Goal: Information Seeking & Learning: Learn about a topic

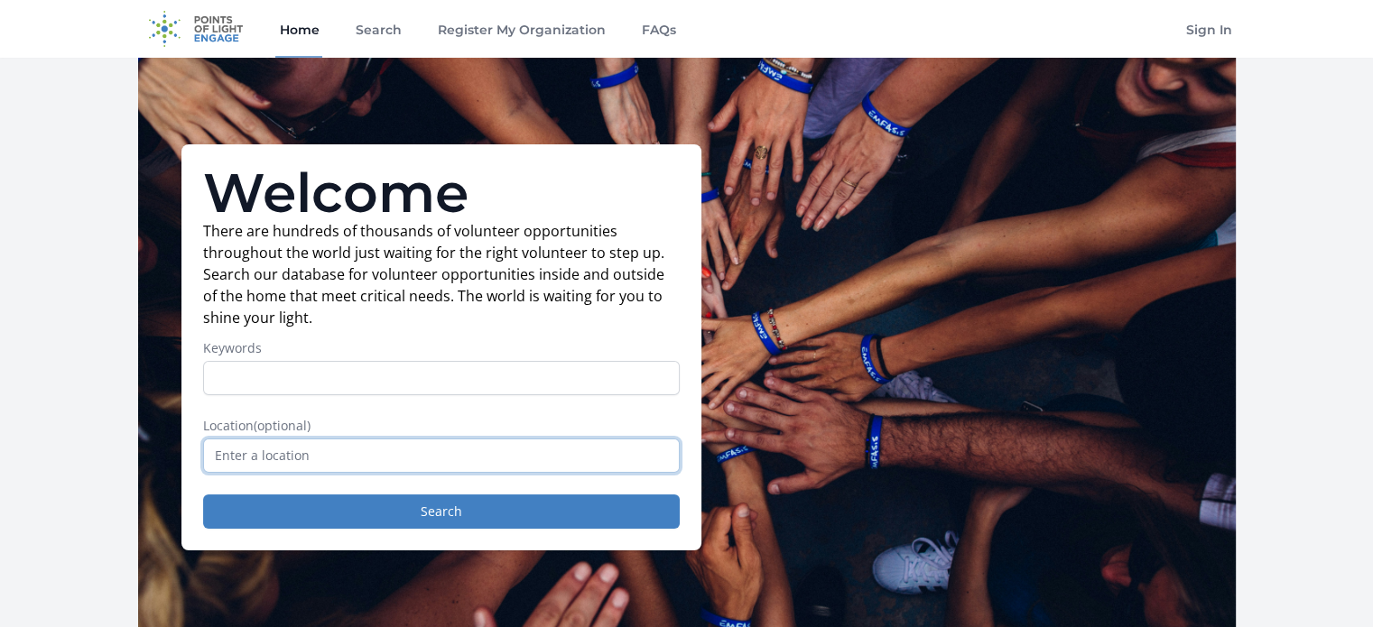
click at [247, 443] on input "text" at bounding box center [441, 456] width 477 height 34
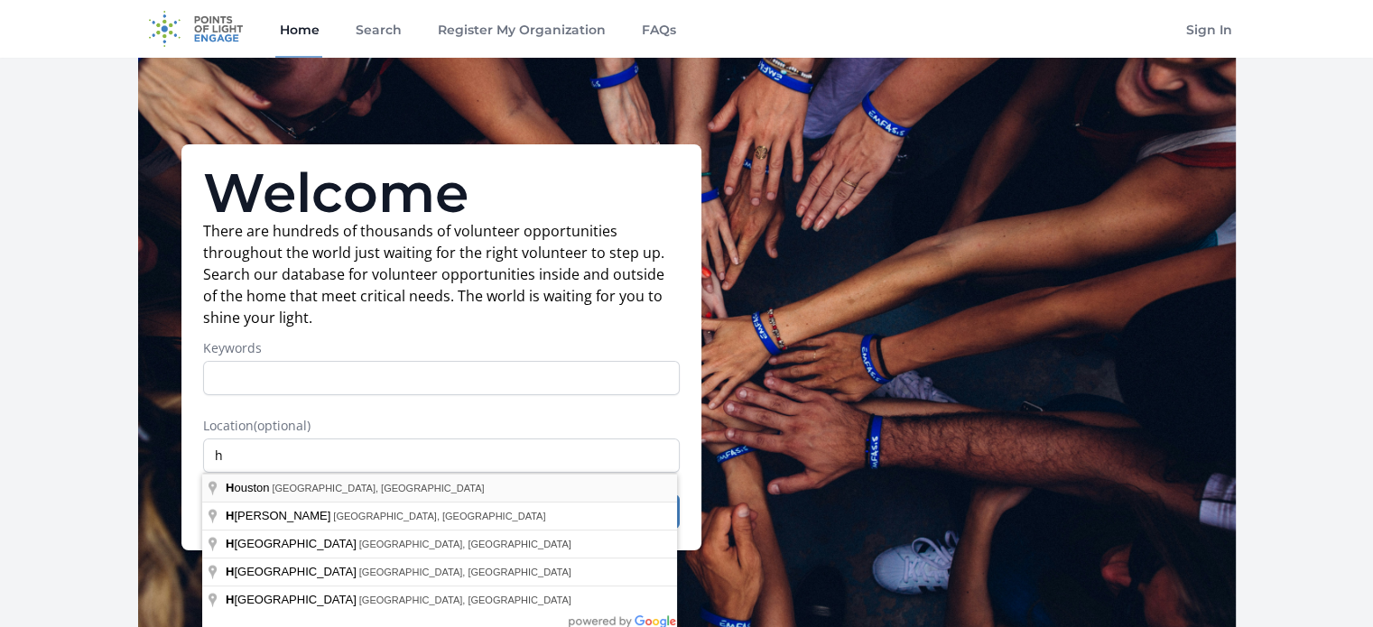
type input "[GEOGRAPHIC_DATA], [GEOGRAPHIC_DATA], [GEOGRAPHIC_DATA]"
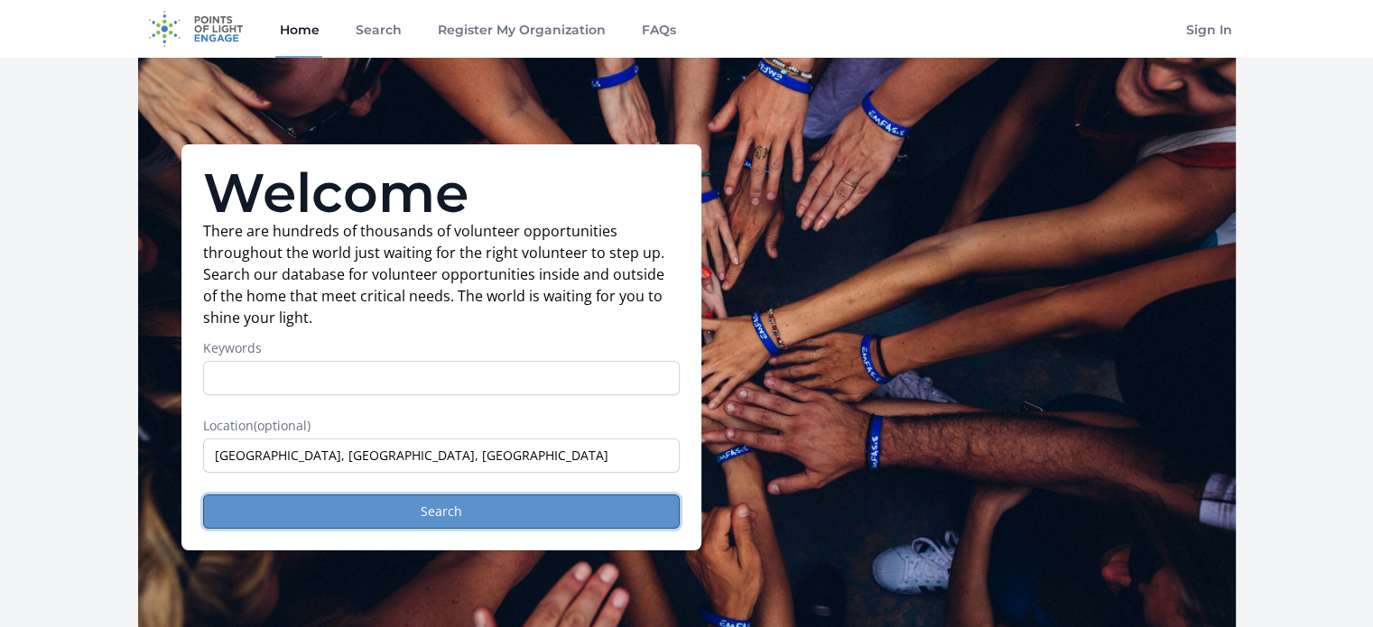
click at [459, 513] on button "Search" at bounding box center [441, 512] width 477 height 34
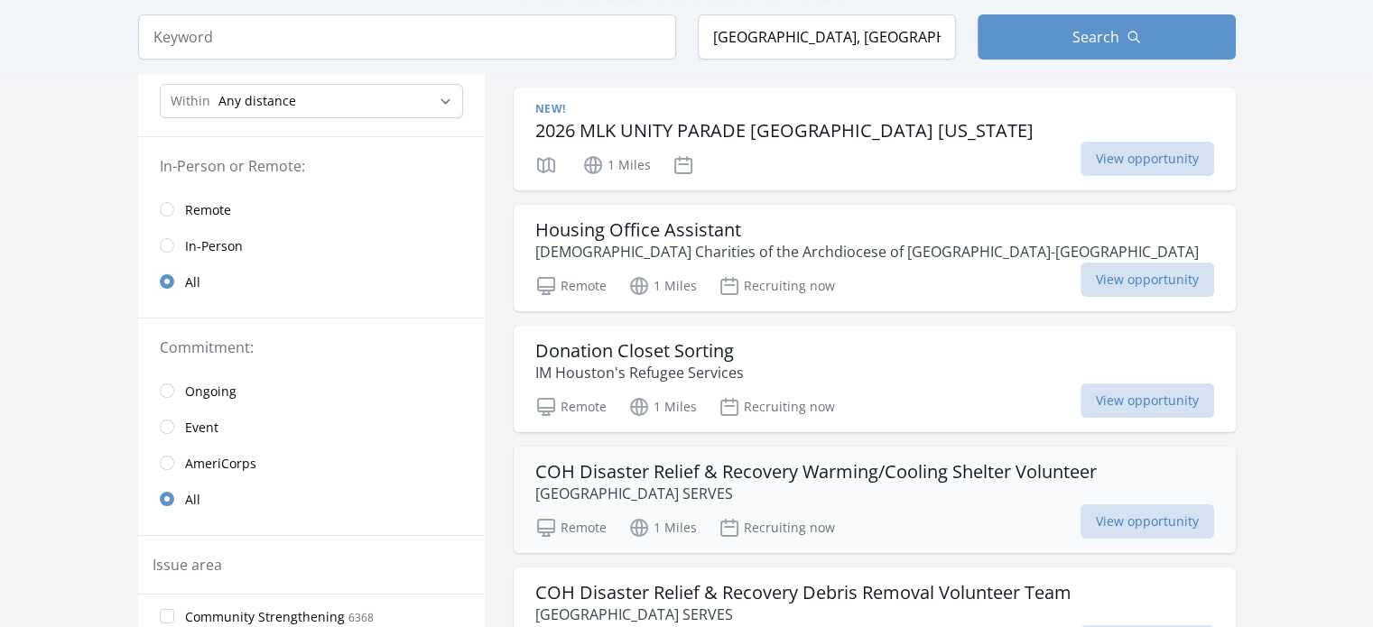
scroll to position [271, 0]
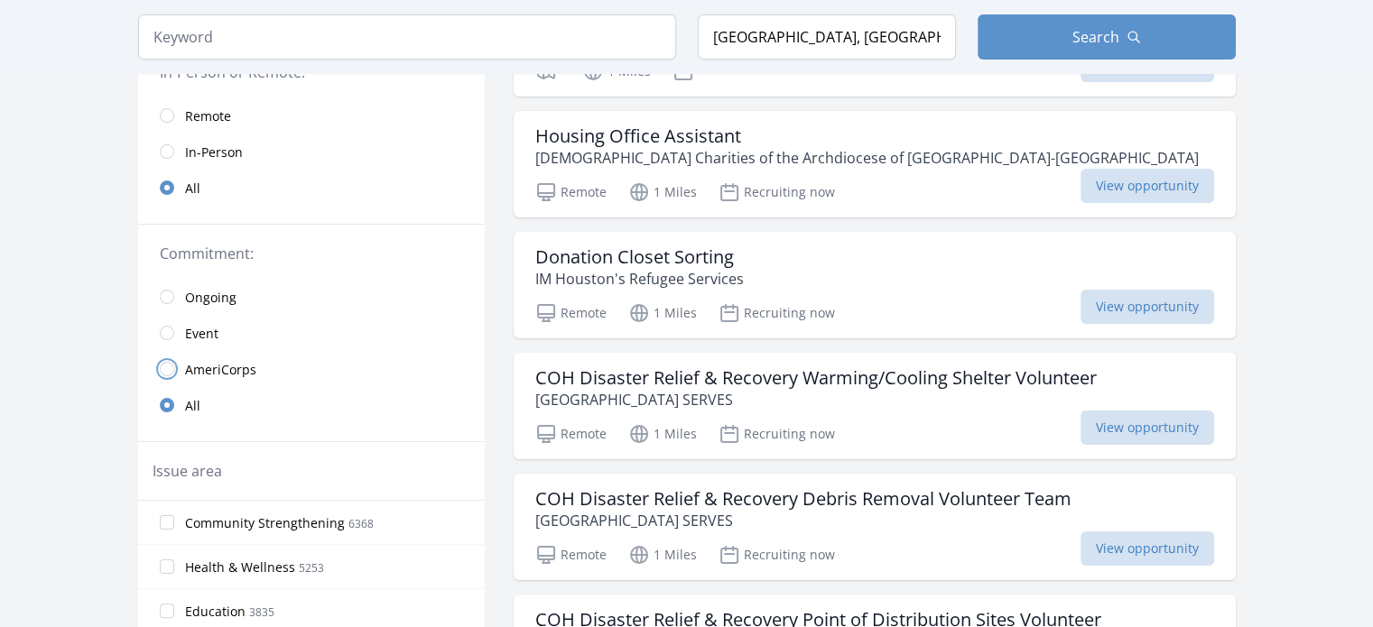
click at [166, 366] on input "radio" at bounding box center [167, 369] width 14 height 14
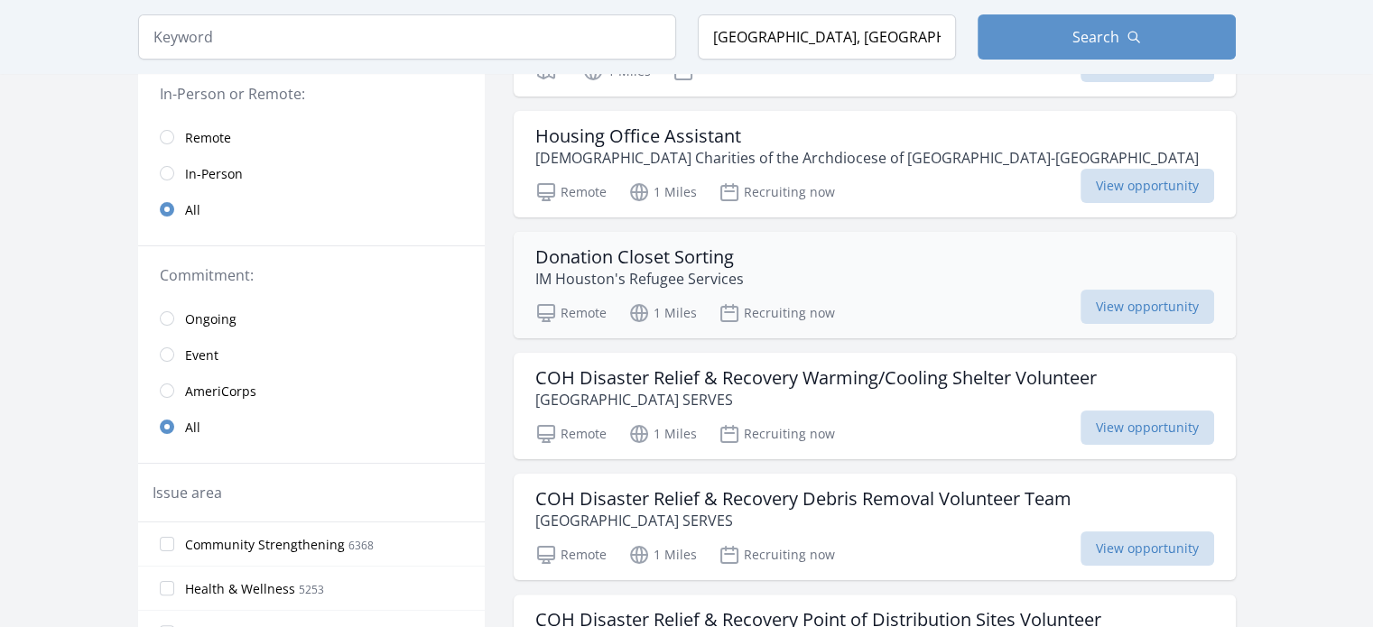
scroll to position [292, 0]
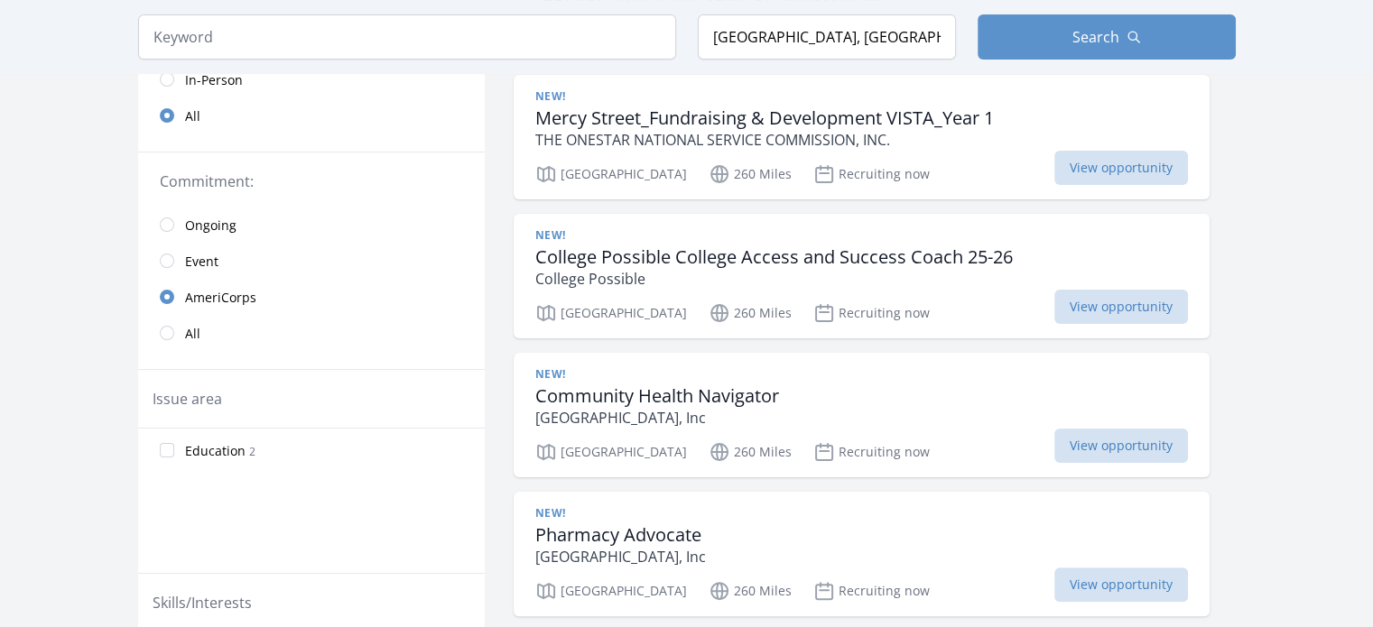
scroll to position [361, 0]
